Goal: Find specific page/section: Find specific page/section

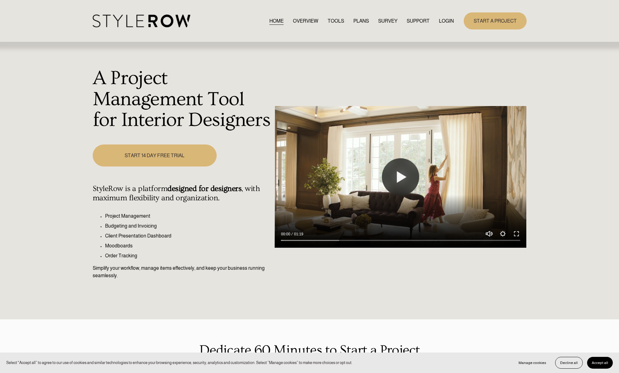
click at [440, 20] on link "LOGIN" at bounding box center [446, 21] width 15 height 8
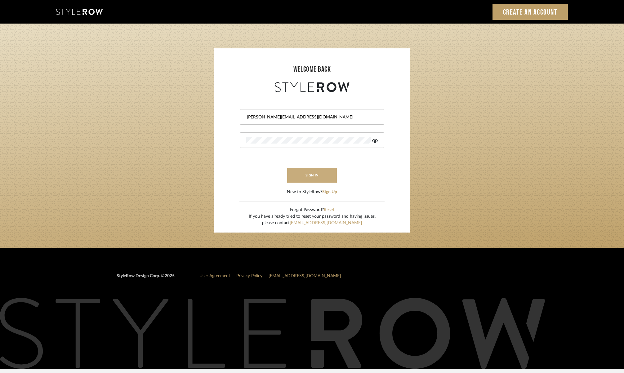
click at [311, 177] on button "sign in" at bounding box center [312, 175] width 50 height 15
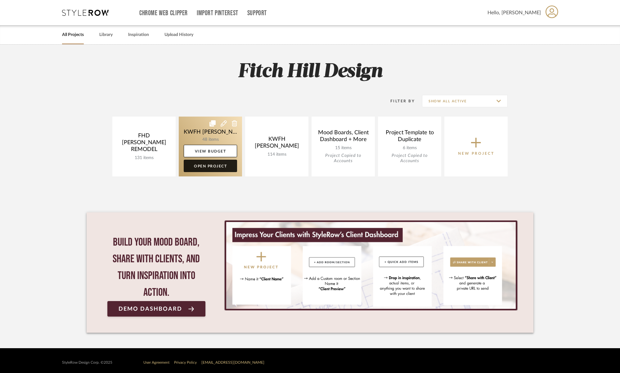
click at [214, 168] on link "Open Project" at bounding box center [210, 166] width 53 height 12
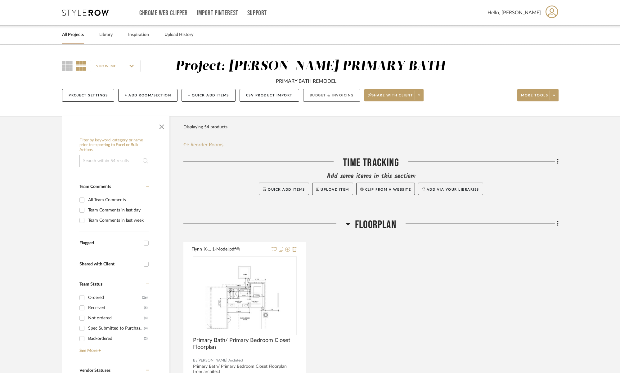
click at [337, 98] on button "Budget & Invoicing" at bounding box center [331, 95] width 57 height 13
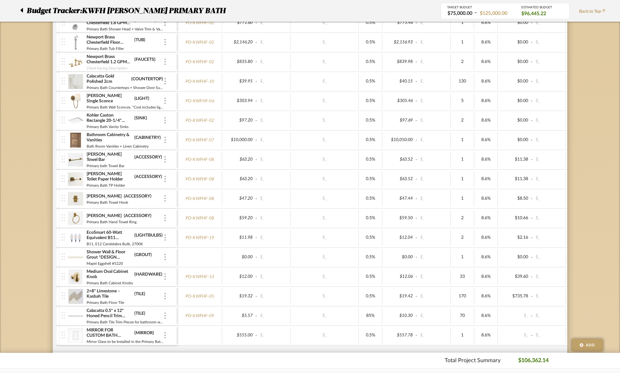
scroll to position [378, 0]
